Goal: Participate in discussion: Engage in conversation with other users on a specific topic

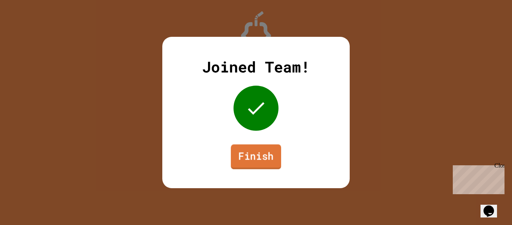
click at [254, 155] on link "Finish" at bounding box center [256, 156] width 50 height 25
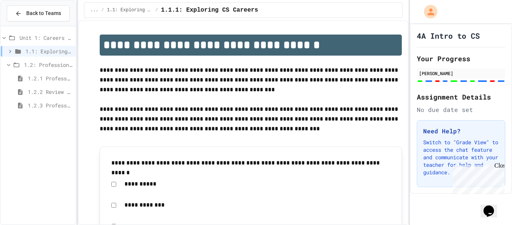
click at [39, 93] on span "1.2.2 Review - Professional Communication" at bounding box center [50, 92] width 45 height 8
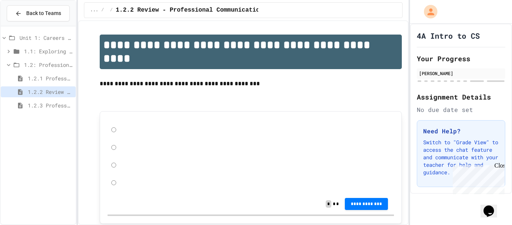
click at [41, 74] on span "1.2.1 Professional Communication" at bounding box center [50, 78] width 45 height 8
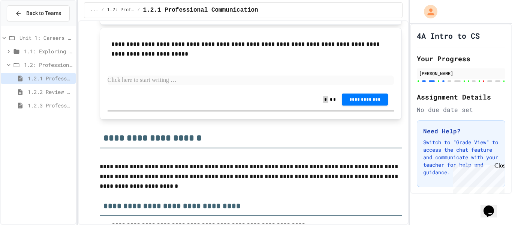
scroll to position [1677, 0]
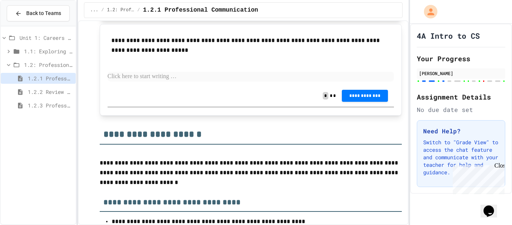
click at [245, 81] on p at bounding box center [251, 77] width 287 height 10
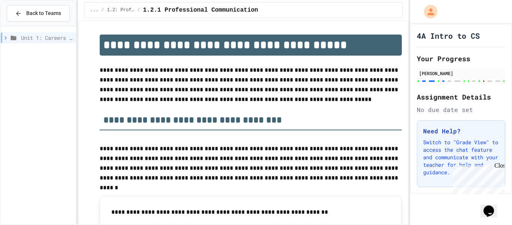
scroll to position [179, 0]
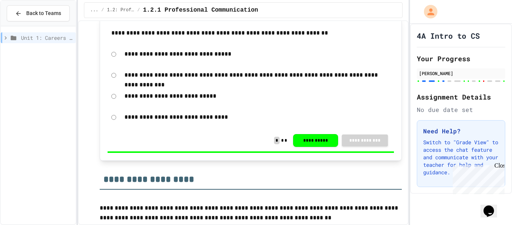
click at [40, 41] on span "Unit 1: Careers & Professionalism" at bounding box center [47, 38] width 52 height 8
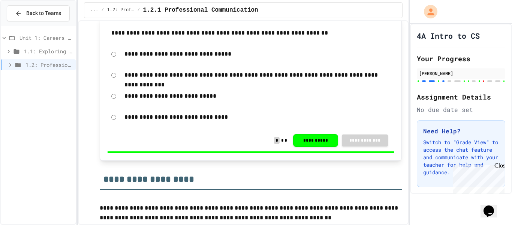
click at [51, 66] on span "1.2: Professional Communication" at bounding box center [49, 65] width 47 height 8
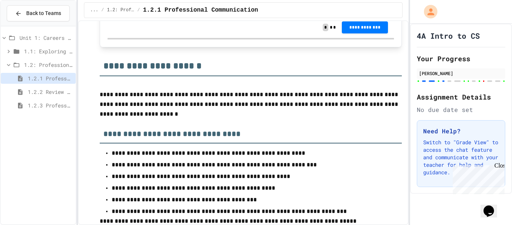
scroll to position [1758, 0]
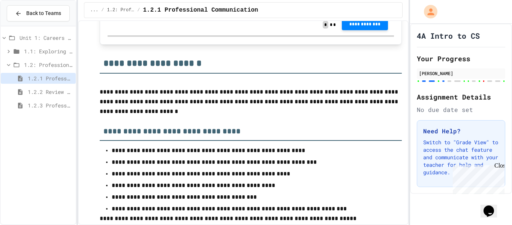
click at [353, 27] on span "**********" at bounding box center [365, 24] width 34 height 6
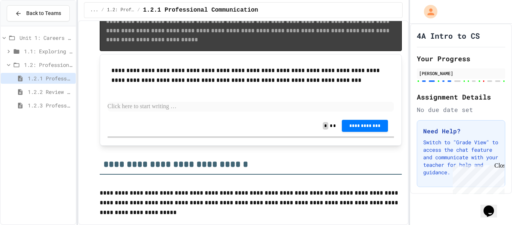
scroll to position [2012, 0]
